Goal: Task Accomplishment & Management: Complete application form

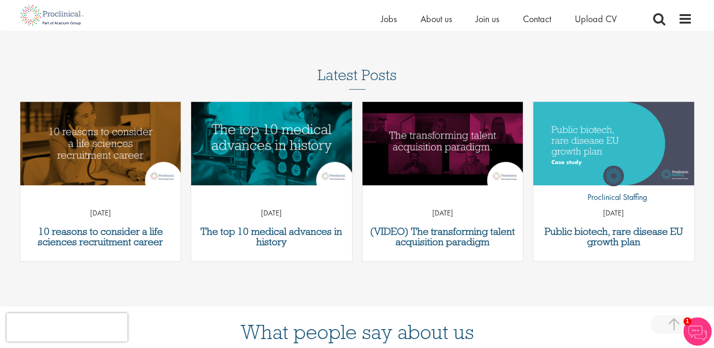
scroll to position [313, 0]
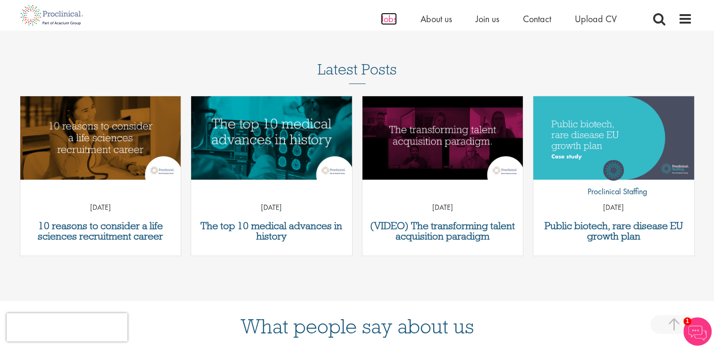
click at [395, 18] on span "Jobs" at bounding box center [389, 19] width 16 height 12
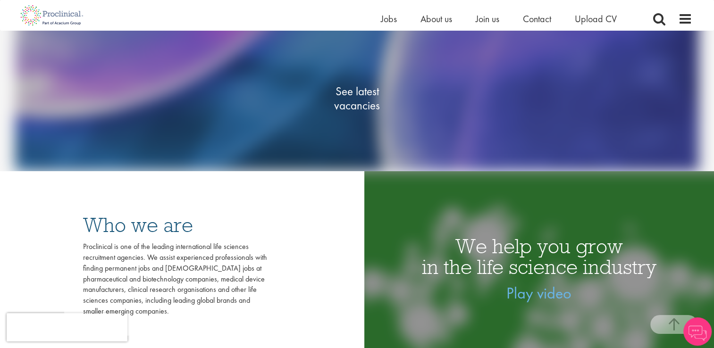
scroll to position [195, 0]
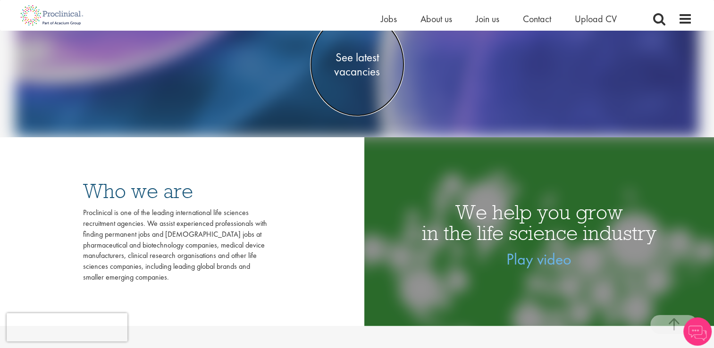
click at [366, 50] on span "See latest vacancies" at bounding box center [357, 64] width 94 height 28
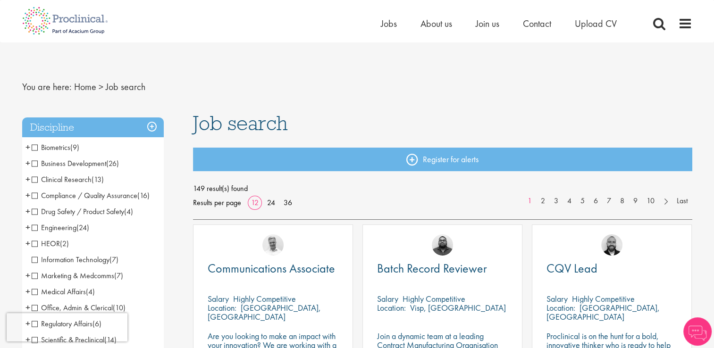
click at [36, 197] on span "Compliance / Quality Assurance" at bounding box center [85, 196] width 106 height 10
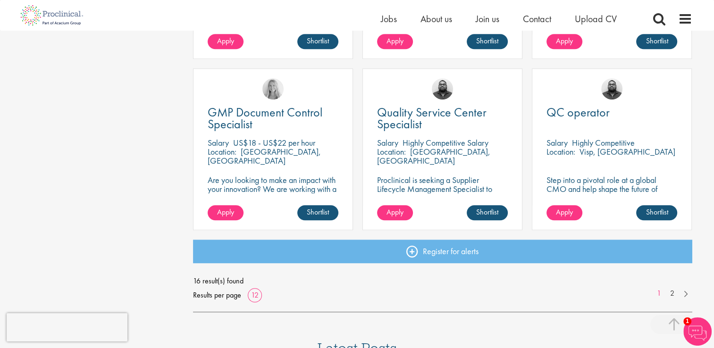
scroll to position [659, 0]
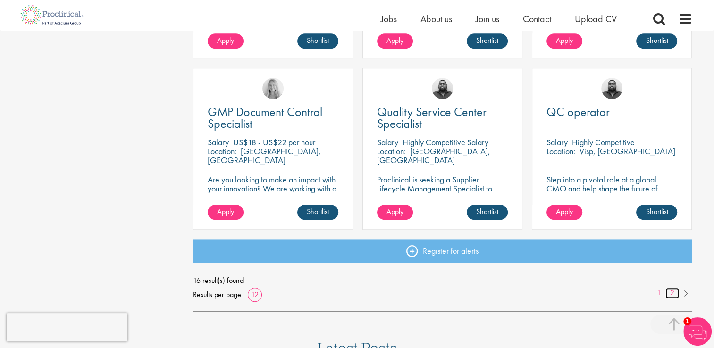
click at [675, 293] on link "2" at bounding box center [673, 293] width 14 height 11
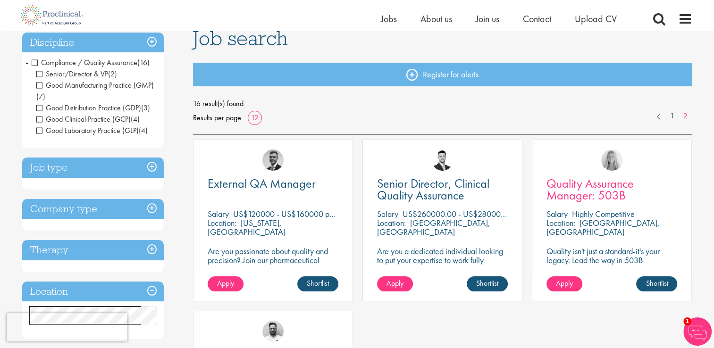
scroll to position [72, 0]
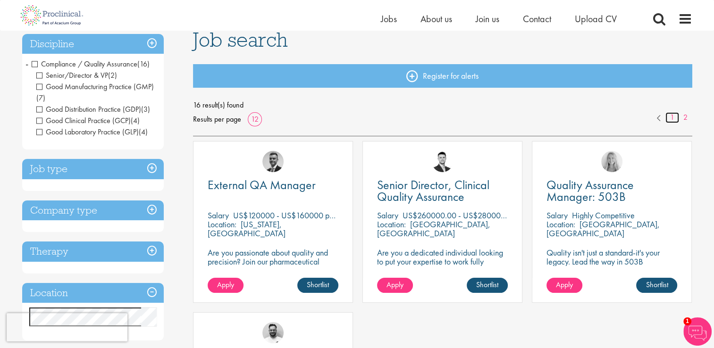
click at [674, 117] on link "1" at bounding box center [673, 117] width 14 height 11
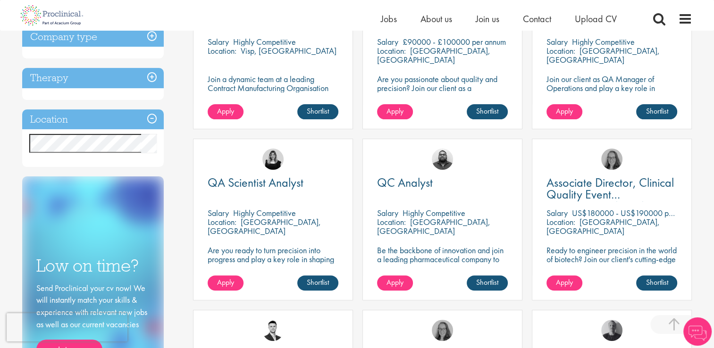
scroll to position [247, 0]
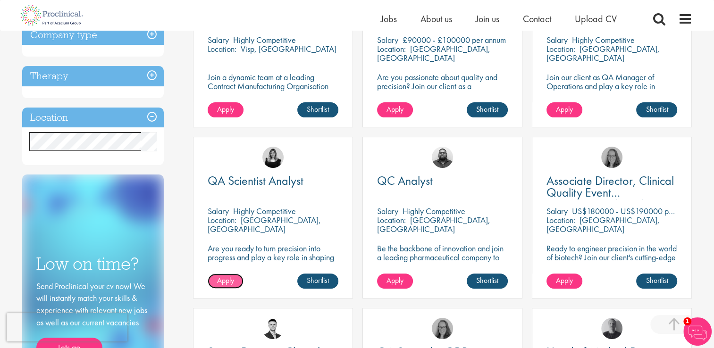
click at [235, 279] on link "Apply" at bounding box center [226, 281] width 36 height 15
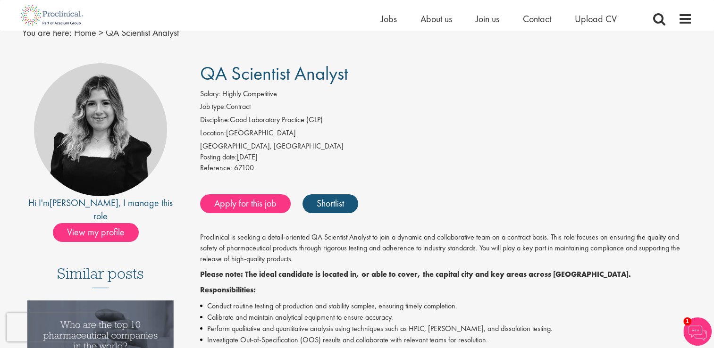
scroll to position [41, 0]
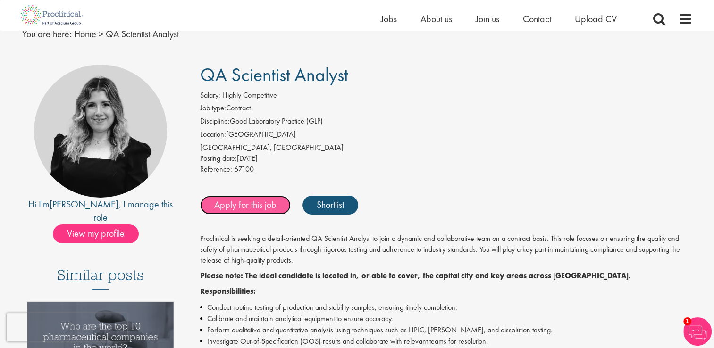
click at [240, 199] on link "Apply for this job" at bounding box center [245, 205] width 91 height 19
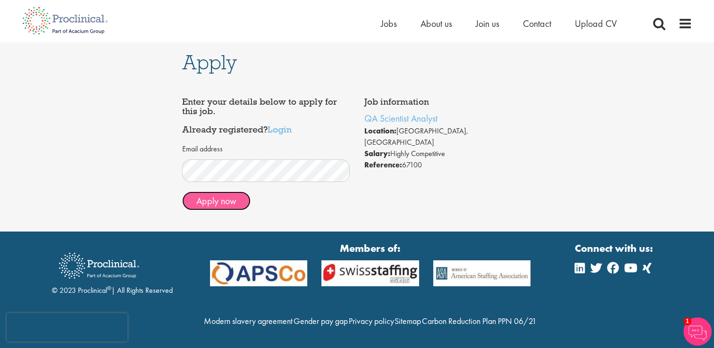
click at [233, 203] on button "Apply now" at bounding box center [216, 201] width 68 height 19
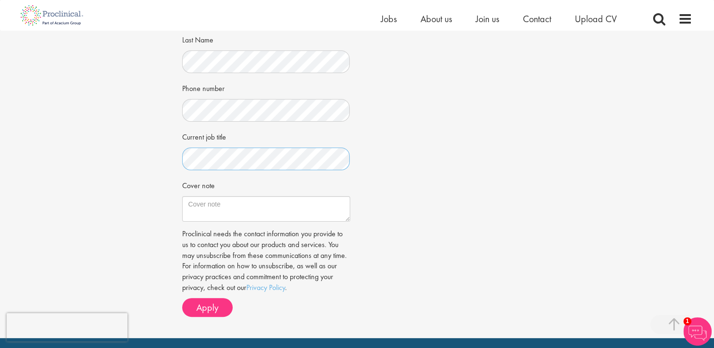
scroll to position [204, 0]
click at [241, 201] on textarea "Cover note" at bounding box center [266, 208] width 168 height 25
click at [280, 203] on textarea "Cover note" at bounding box center [266, 208] width 168 height 25
paste textarea "Dear Hiring Manager, I am writing to express my keen interest in the [Junior Qu…"
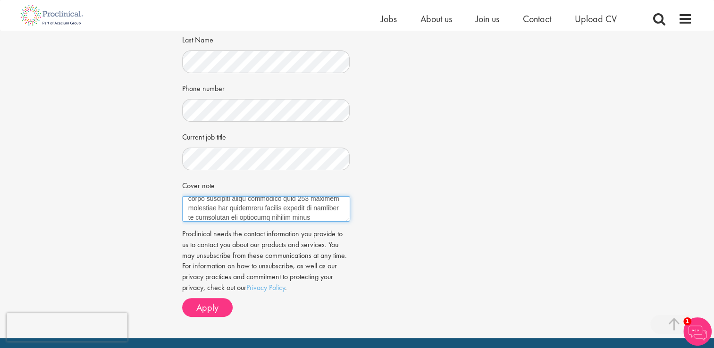
scroll to position [0, 0]
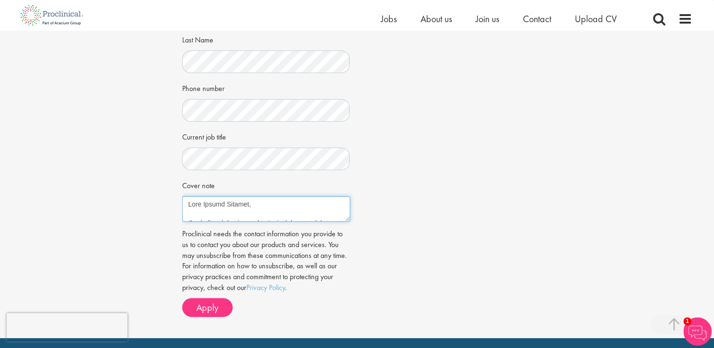
click at [240, 210] on textarea "Cover note" at bounding box center [266, 208] width 168 height 25
drag, startPoint x: 285, startPoint y: 218, endPoint x: 262, endPoint y: 191, distance: 35.8
click at [262, 191] on div "Cover note" at bounding box center [266, 200] width 168 height 44
click at [278, 213] on textarea "Cover note" at bounding box center [266, 208] width 168 height 25
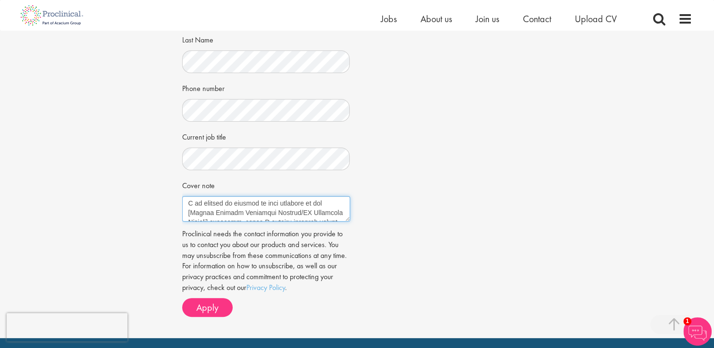
click at [284, 210] on textarea "Cover note" at bounding box center [266, 208] width 168 height 25
click at [238, 212] on textarea "Cover note" at bounding box center [266, 208] width 168 height 25
paste textarea "strong interest in the QA Scientist Analyst position, which I believe aligns cl…"
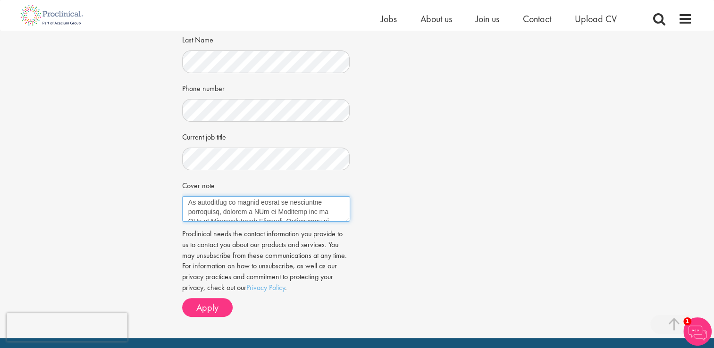
click at [251, 207] on textarea "Cover note" at bounding box center [266, 208] width 168 height 25
click at [239, 207] on textarea "Cover note" at bounding box center [266, 208] width 168 height 25
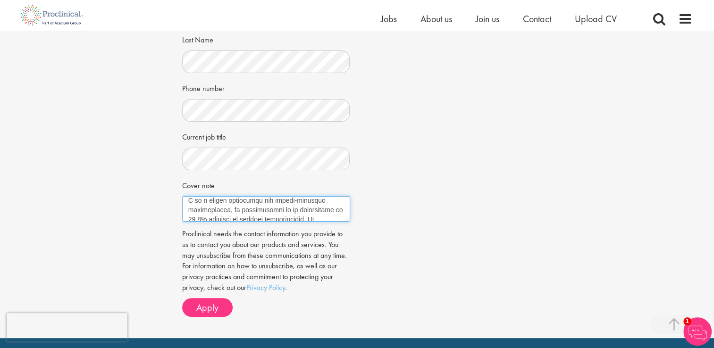
paste textarea "by reviewing over 100 quality documents and conducting routine testing on hundr…"
click at [232, 212] on textarea "Cover note" at bounding box center [266, 208] width 168 height 25
click at [206, 200] on textarea "Cover note" at bounding box center [266, 208] width 168 height 25
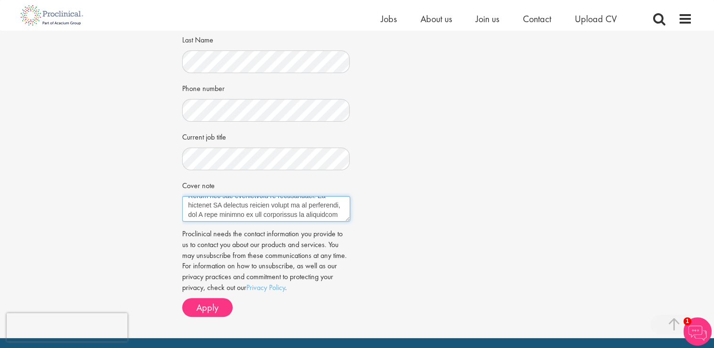
scroll to position [349, 0]
click at [284, 203] on textarea "Cover note" at bounding box center [266, 208] width 168 height 25
drag, startPoint x: 312, startPoint y: 200, endPoint x: 315, endPoint y: 208, distance: 8.7
click at [315, 208] on textarea "Cover note" at bounding box center [266, 208] width 168 height 25
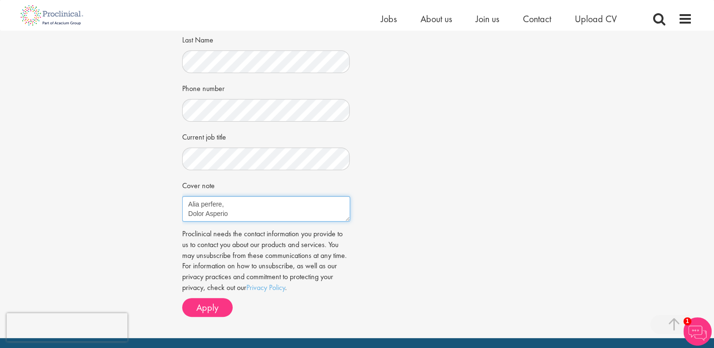
scroll to position [378, 0]
type textarea "Dear Hiring Manager, I am writing to express my strong interest in the QA Scien…"
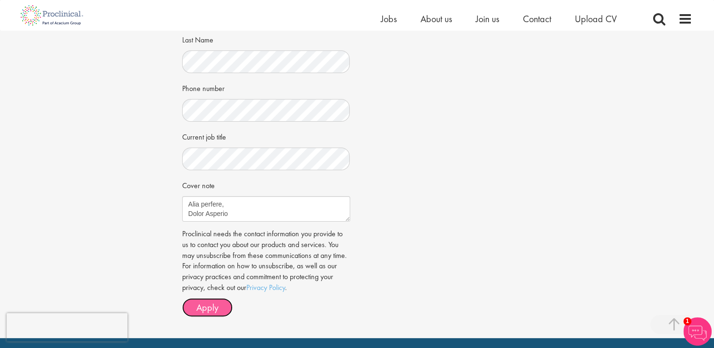
click at [219, 299] on button "Apply" at bounding box center [207, 307] width 51 height 19
